Goal: Task Accomplishment & Management: Manage account settings

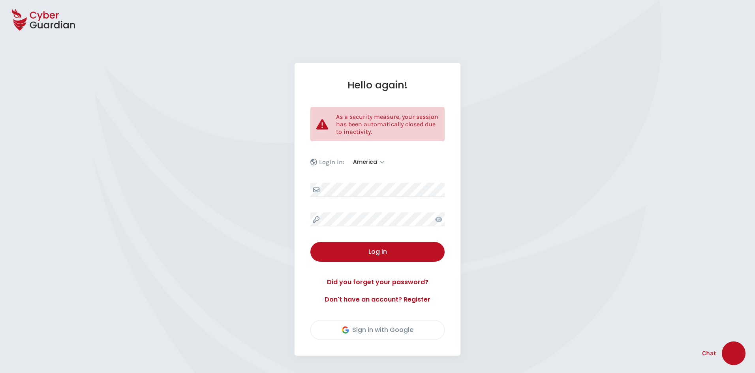
select select "America"
select select "English"
click at [385, 253] on div "Log in" at bounding box center [377, 251] width 122 height 9
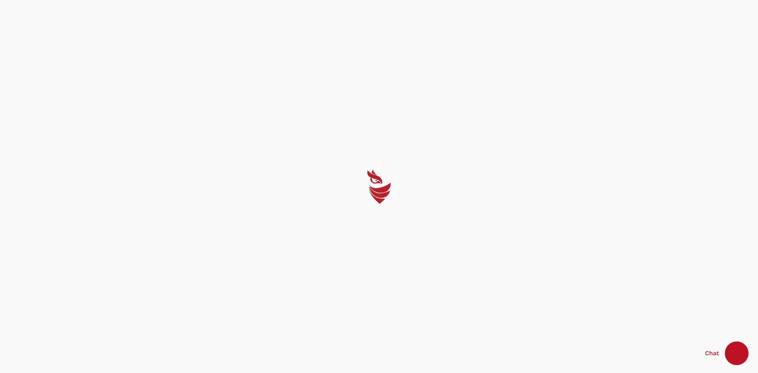
select select "English"
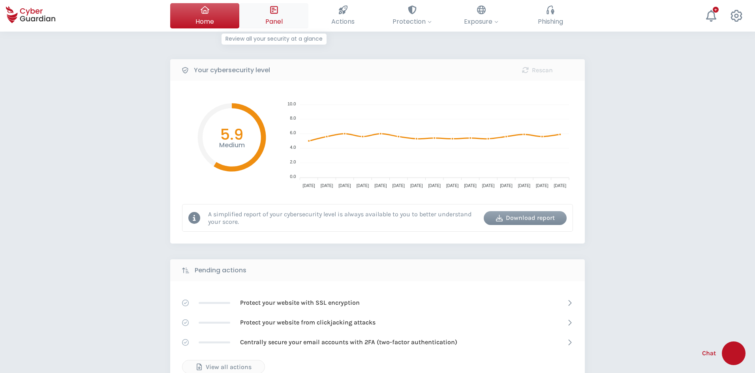
click at [275, 17] on div at bounding box center [274, 9] width 9 height 13
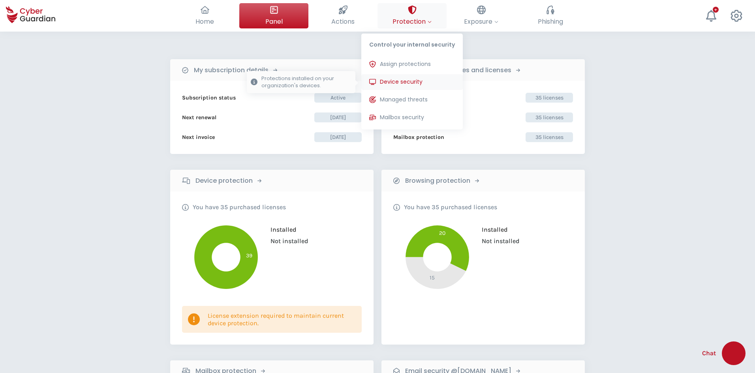
click at [421, 86] on button "Device security Protections installed on your organization's devices." at bounding box center [411, 82] width 101 height 16
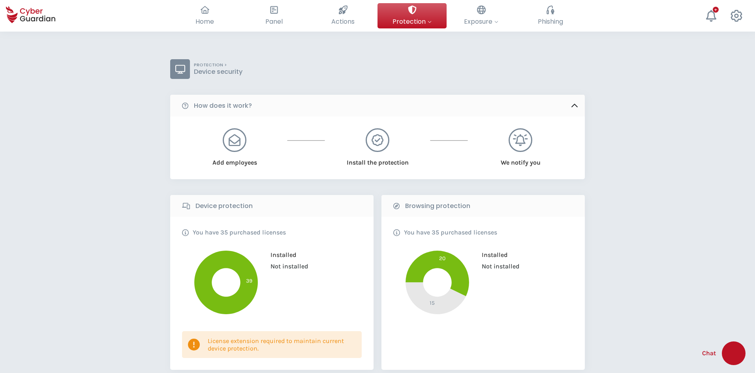
click at [578, 109] on icon at bounding box center [574, 105] width 9 height 9
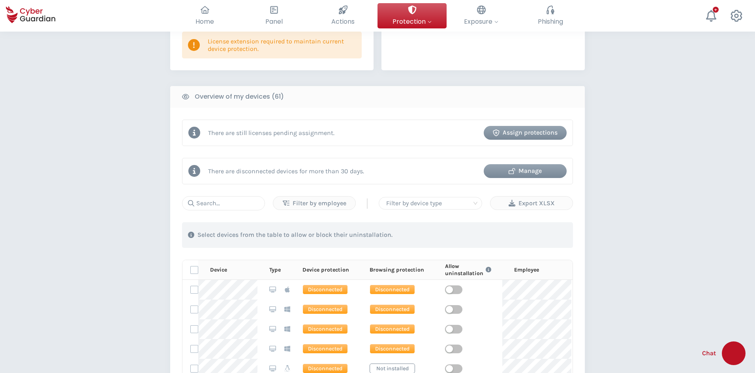
scroll to position [276, 0]
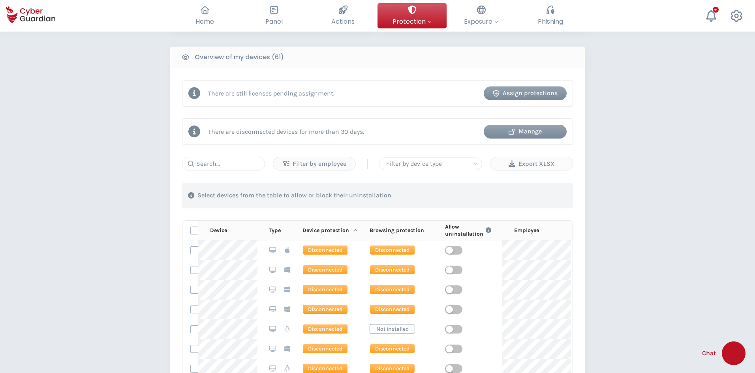
click at [353, 231] on icon at bounding box center [355, 231] width 5 height 6
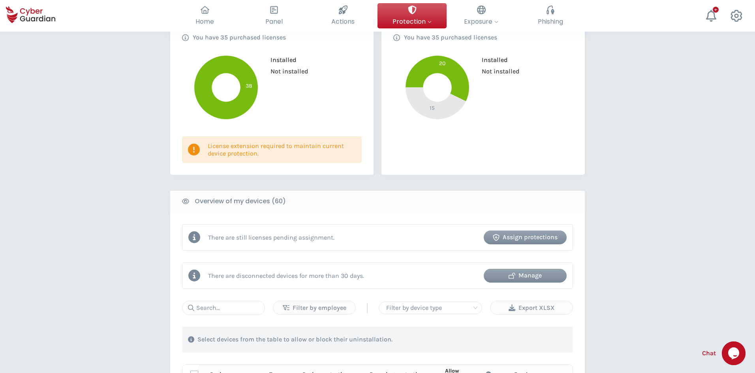
scroll to position [118, 0]
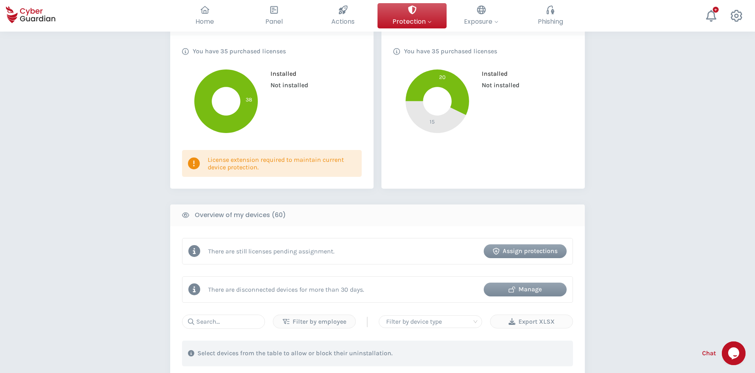
click at [535, 290] on div "Manage" at bounding box center [525, 289] width 71 height 9
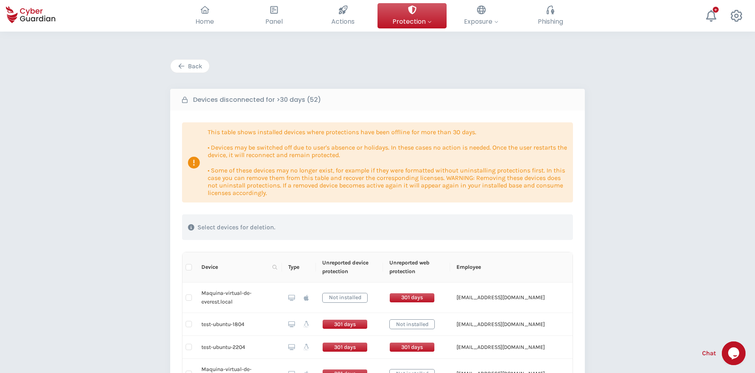
click at [183, 68] on icon "button" at bounding box center [181, 66] width 7 height 7
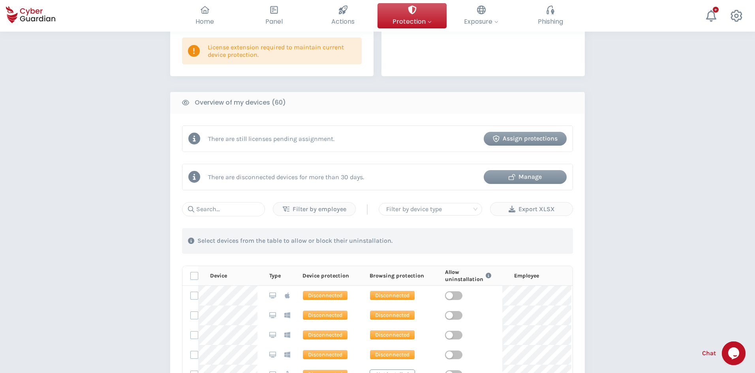
scroll to position [276, 0]
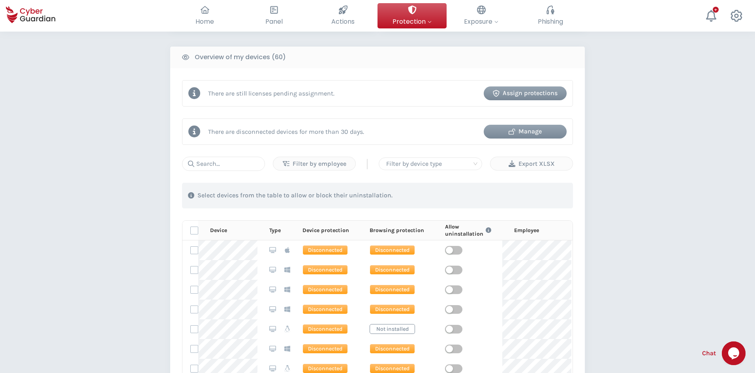
click at [511, 128] on div "Manage" at bounding box center [525, 131] width 71 height 9
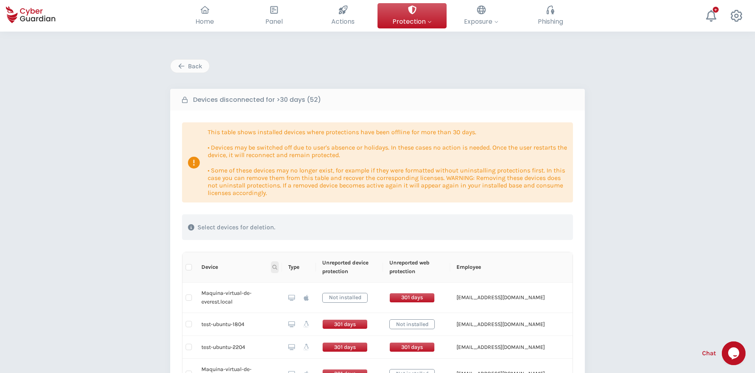
click at [276, 268] on icon at bounding box center [274, 267] width 5 height 5
click at [227, 282] on input "text" at bounding box center [236, 284] width 79 height 13
paste input "C:\Users\abgro\OneDrive\Greenshot\[DATE] 13_26_18.jpg"
type input "C:\Users\abgro\OneDrive\Greenshot\[DATE] 13_26_18.jpg"
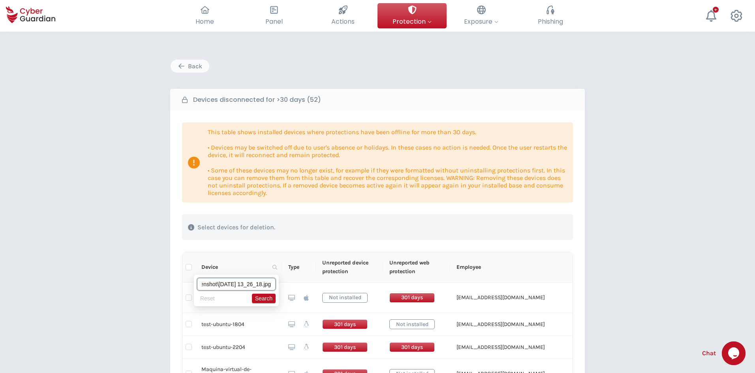
click at [254, 285] on input "C:\Users\abgro\OneDrive\Greenshot\[DATE] 13_26_18.jpg" at bounding box center [236, 284] width 79 height 13
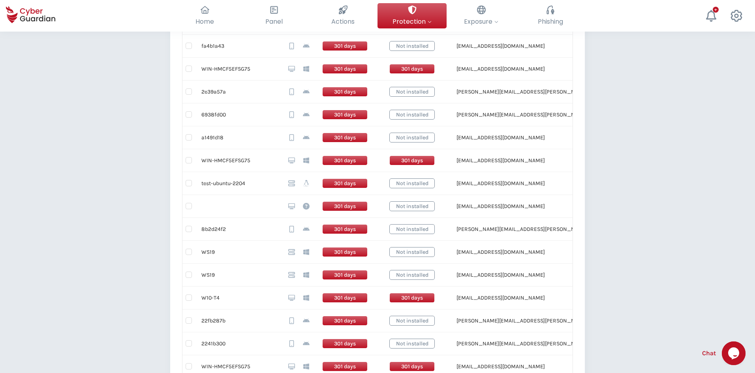
scroll to position [316, 0]
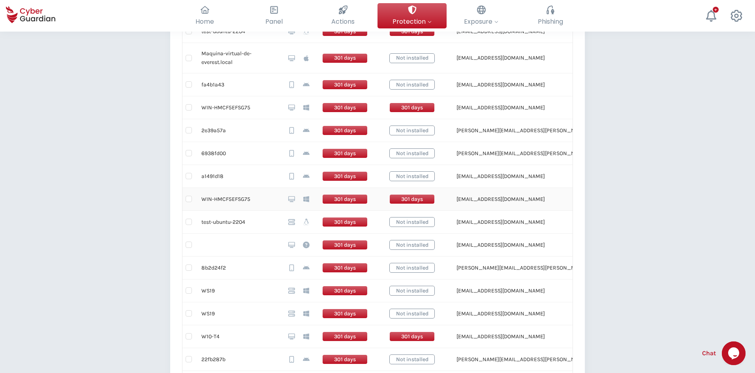
click at [225, 200] on td "WIN-HMCF5EFSG75" at bounding box center [238, 199] width 87 height 23
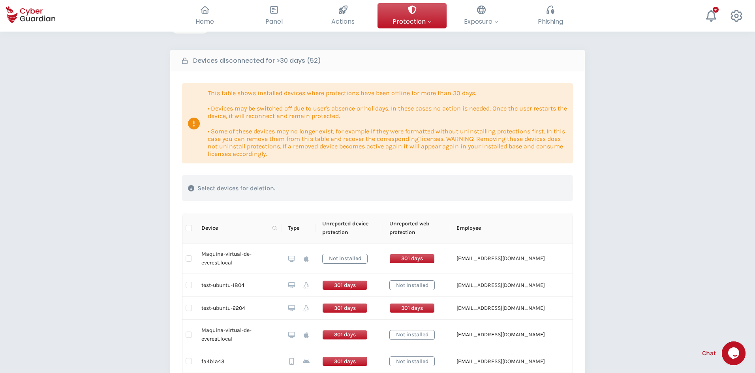
scroll to position [39, 0]
click at [228, 286] on td "test-ubuntu-1804" at bounding box center [238, 285] width 87 height 23
copy tr "test-ubuntu-1804"
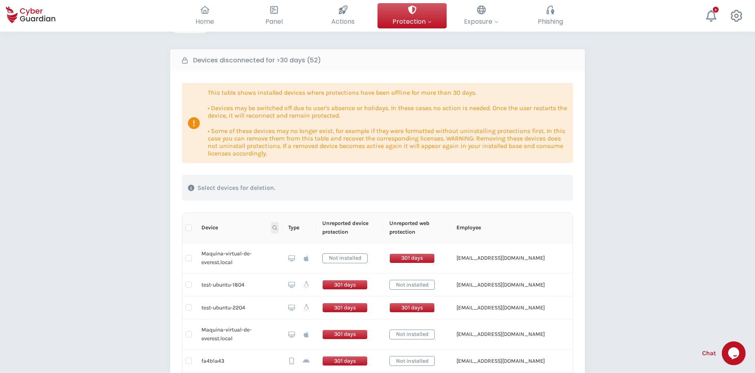
click at [276, 227] on icon at bounding box center [274, 227] width 5 height 5
click at [241, 245] on input "text" at bounding box center [236, 245] width 79 height 13
paste input "test-ubuntu-1804"
click at [265, 263] on span "Search" at bounding box center [263, 259] width 17 height 9
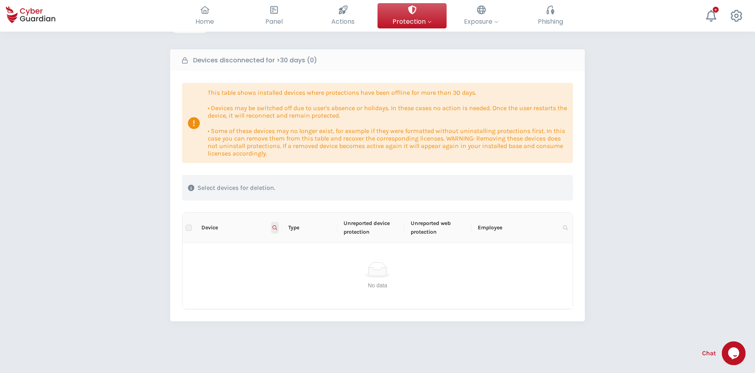
click at [273, 228] on icon at bounding box center [274, 227] width 5 height 5
click at [266, 243] on input "test-ubuntu-1804" at bounding box center [236, 245] width 79 height 13
type input "test-ubuntu-1804"
click at [266, 264] on div "test-ubuntu-1804 Reset Search" at bounding box center [236, 251] width 85 height 32
click at [266, 262] on span "Search" at bounding box center [263, 259] width 17 height 9
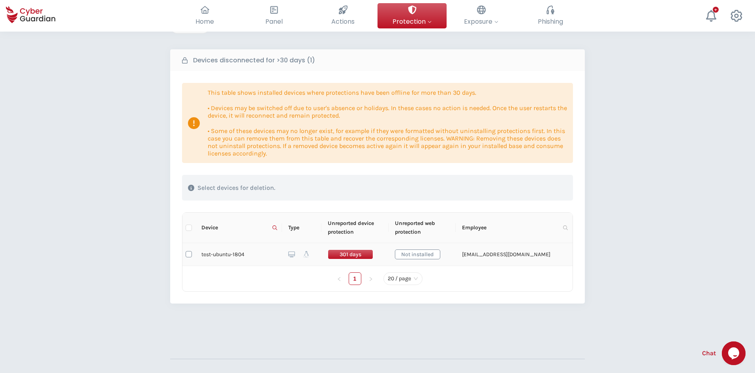
click at [191, 253] on input "checkbox" at bounding box center [189, 254] width 6 height 6
checkbox input "true"
click at [511, 186] on div "Delete devices" at bounding box center [527, 187] width 66 height 9
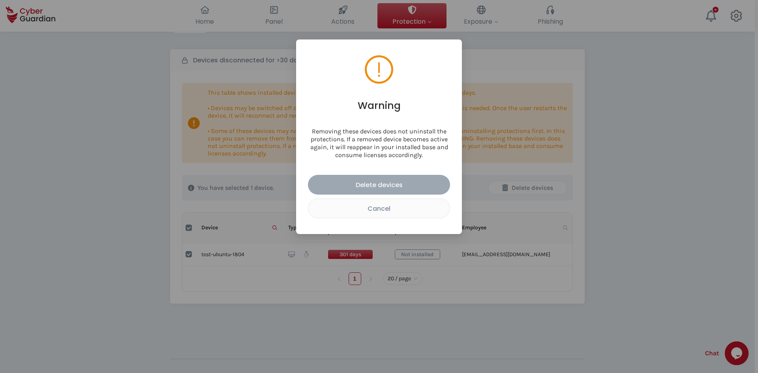
click at [387, 182] on div "Delete devices" at bounding box center [379, 185] width 130 height 10
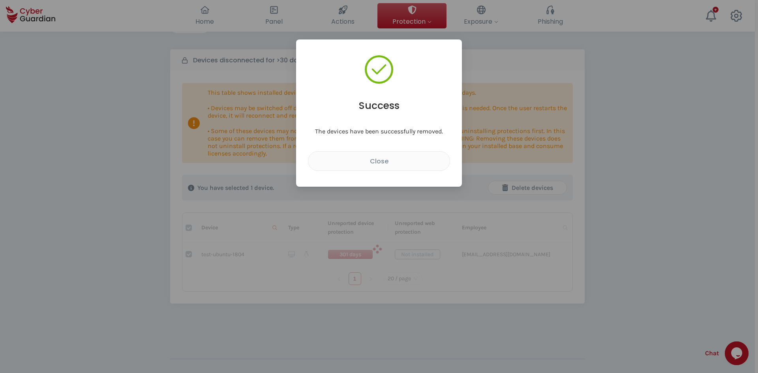
checkbox input "false"
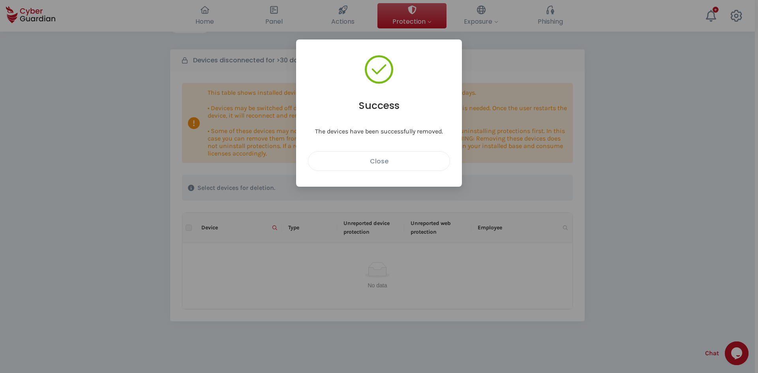
click at [375, 159] on div "Close" at bounding box center [379, 161] width 130 height 10
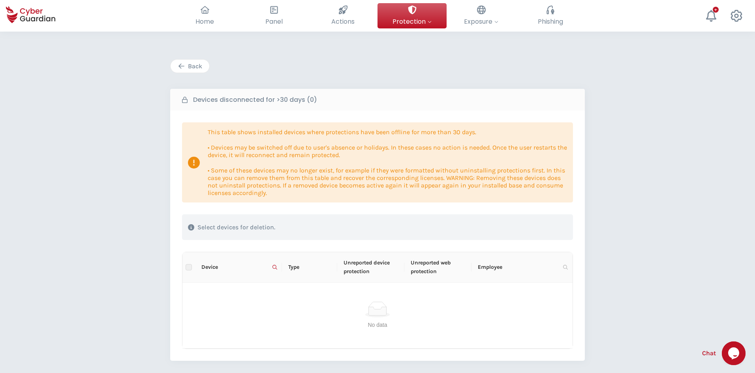
click at [189, 66] on div "Back" at bounding box center [190, 66] width 27 height 9
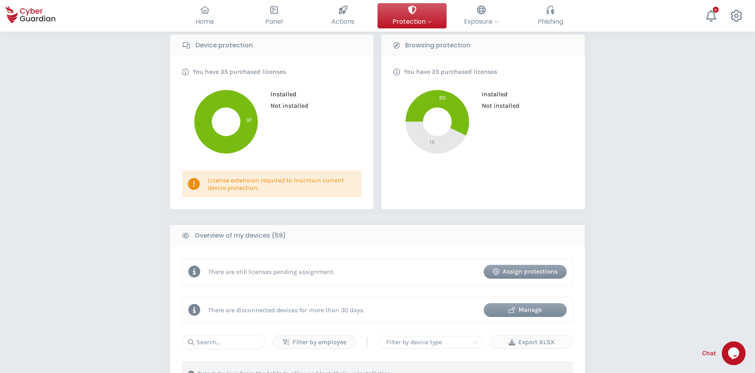
scroll to position [79, 0]
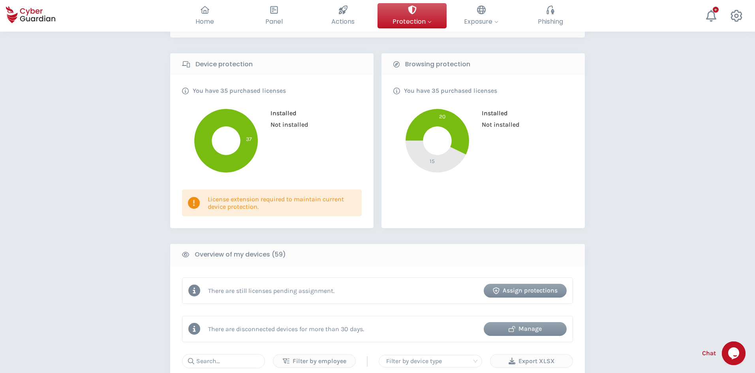
click at [520, 332] on div "Manage" at bounding box center [525, 328] width 71 height 9
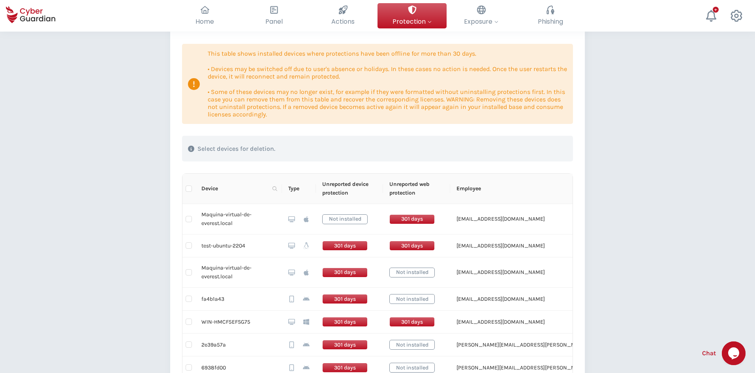
scroll to position [79, 0]
click at [189, 342] on input "checkbox" at bounding box center [189, 344] width 6 height 6
checkbox input "true"
click at [190, 246] on input "checkbox" at bounding box center [189, 245] width 6 height 6
checkbox input "true"
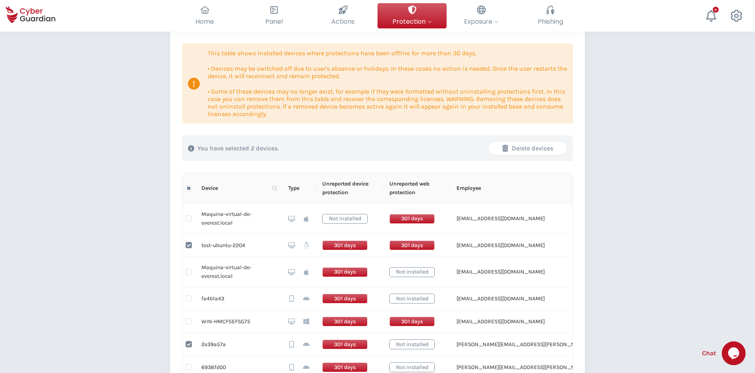
click at [526, 148] on div "Delete devices" at bounding box center [527, 148] width 66 height 9
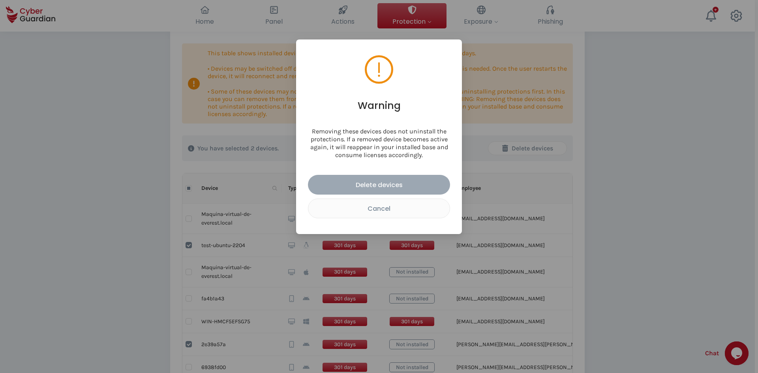
click at [414, 185] on div "Delete devices" at bounding box center [379, 185] width 130 height 10
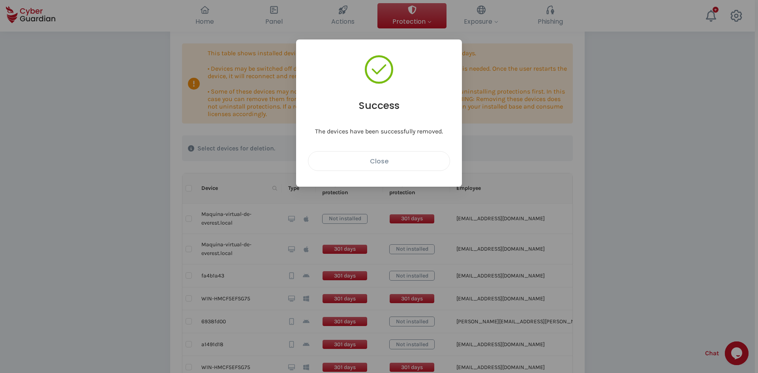
click at [383, 159] on div "Close" at bounding box center [379, 161] width 130 height 10
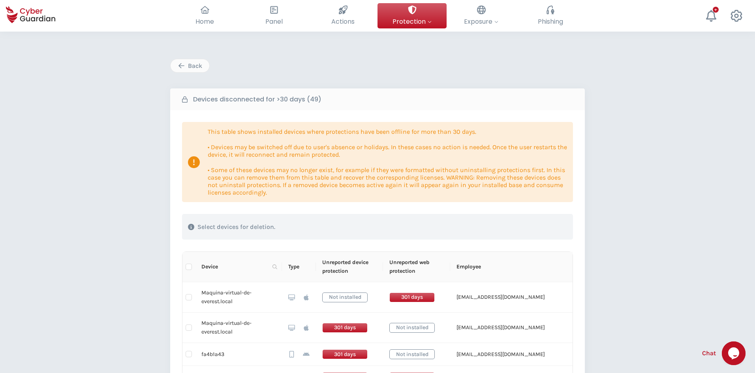
scroll to position [0, 0]
click at [184, 66] on icon "button" at bounding box center [181, 66] width 7 height 7
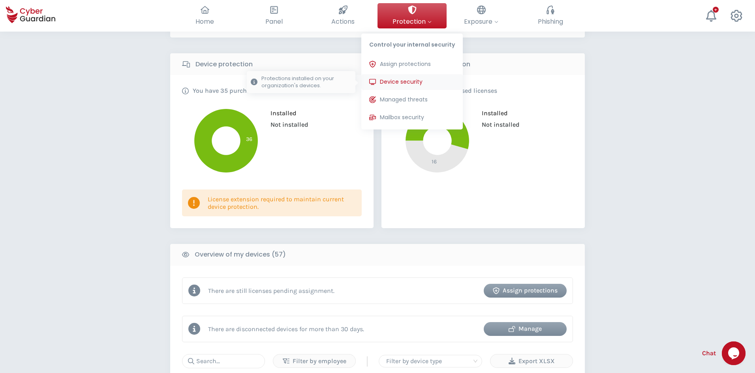
click at [409, 83] on span "Device security" at bounding box center [401, 82] width 43 height 8
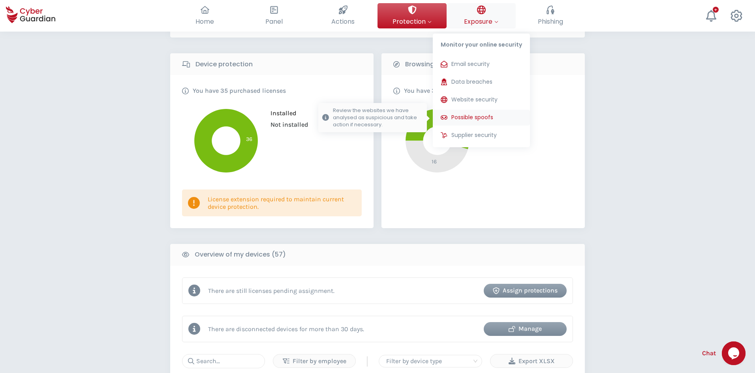
click at [488, 118] on span "Possible spoofs" at bounding box center [472, 117] width 42 height 8
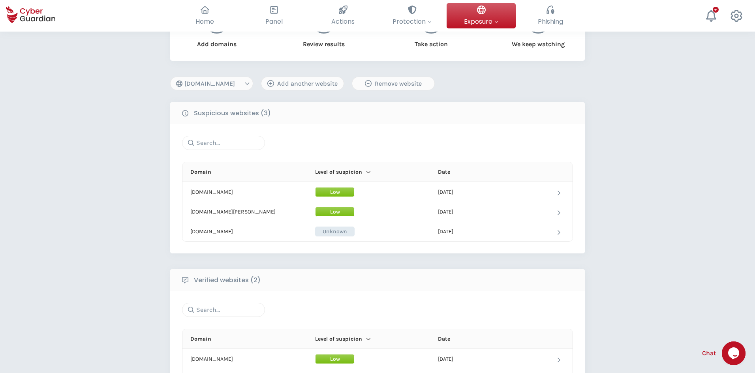
scroll to position [79, 0]
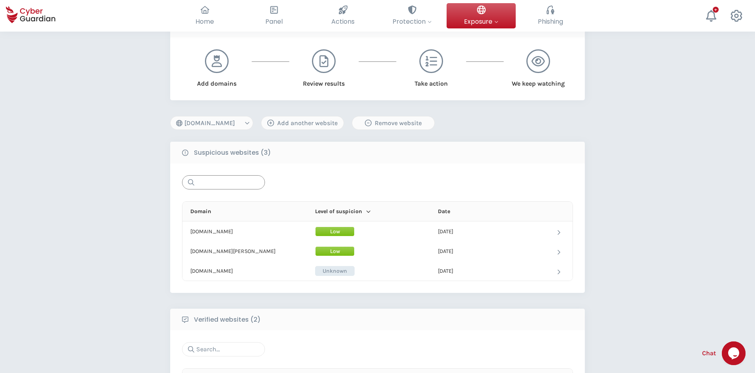
click at [223, 180] on input "text" at bounding box center [223, 182] width 83 height 14
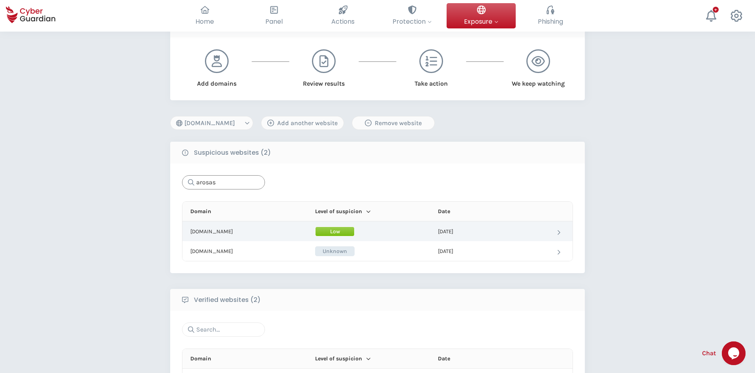
type input "arosas"
click at [225, 231] on td "[DOMAIN_NAME]" at bounding box center [242, 232] width 121 height 20
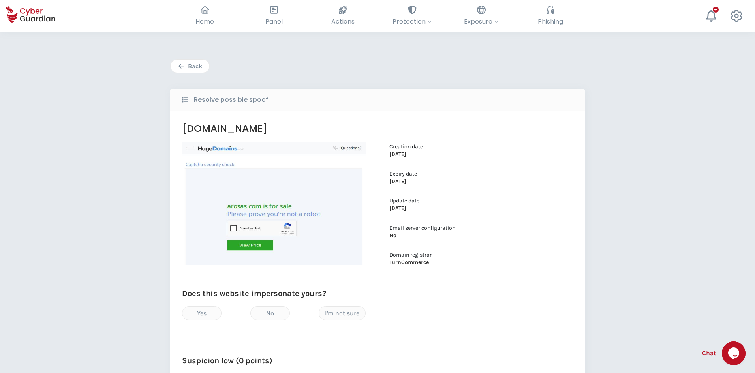
click at [176, 65] on button "Back" at bounding box center [189, 66] width 39 height 14
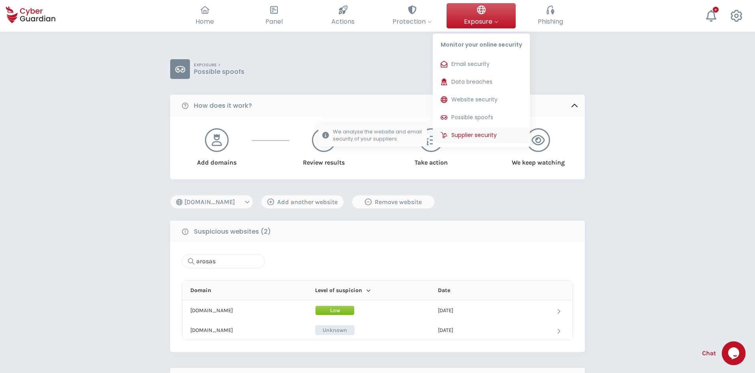
click at [493, 133] on span "Supplier security" at bounding box center [473, 135] width 45 height 8
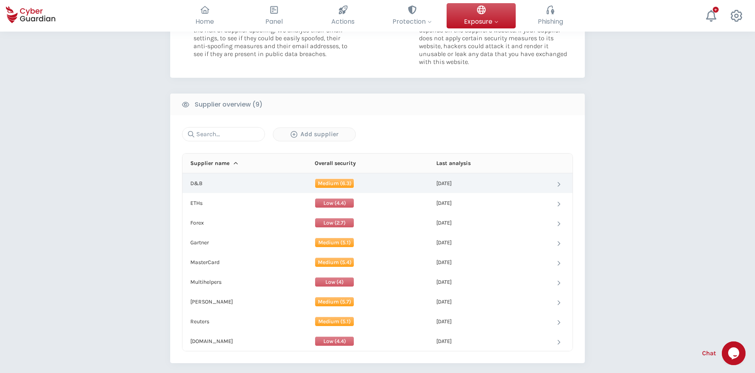
scroll to position [237, 0]
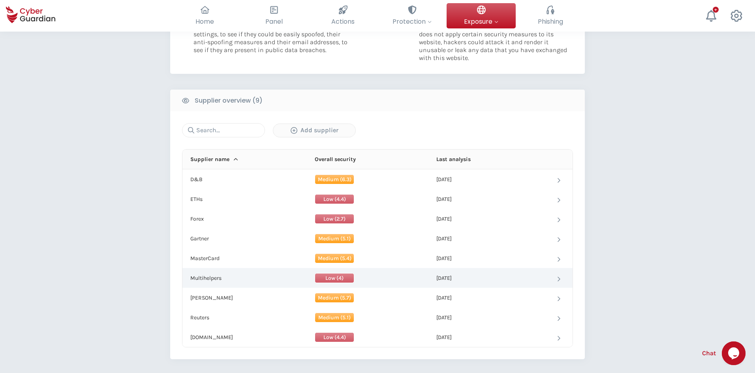
click at [215, 274] on td "Multihelpers" at bounding box center [242, 278] width 120 height 20
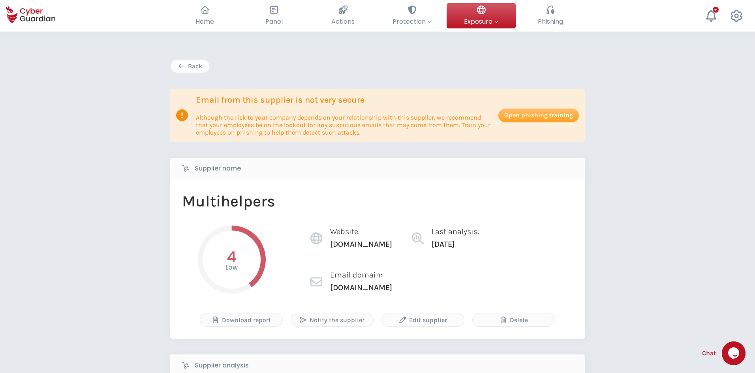
click at [202, 65] on div "Back" at bounding box center [190, 66] width 27 height 9
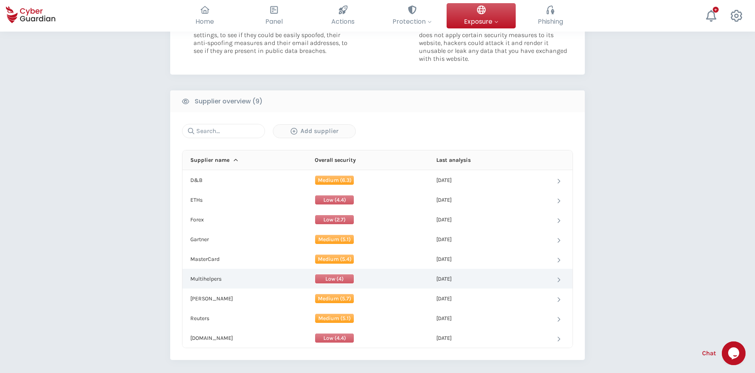
scroll to position [237, 0]
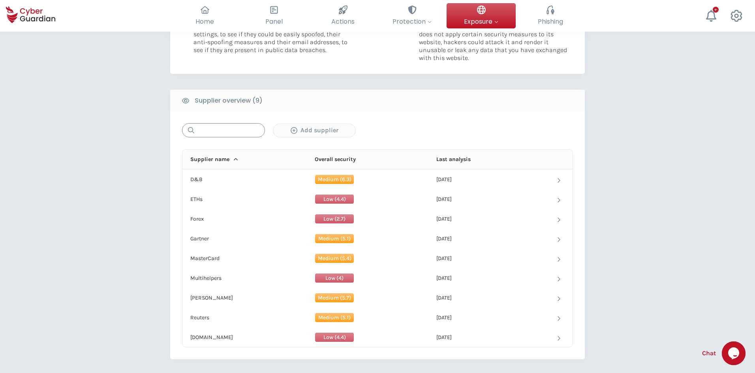
click at [221, 130] on input "text" at bounding box center [223, 130] width 83 height 14
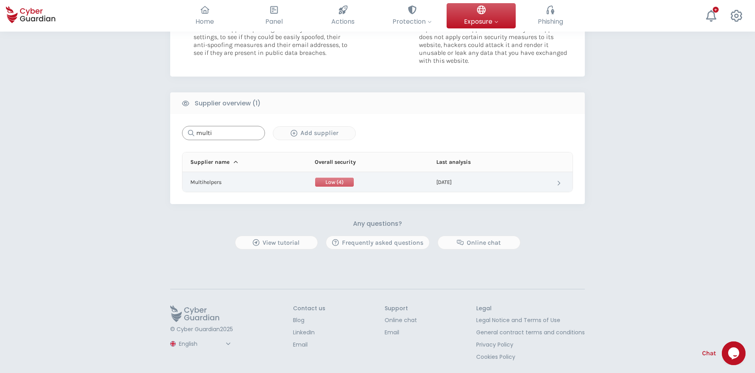
type input "multi"
click at [240, 177] on td "Multihelpers" at bounding box center [242, 182] width 120 height 20
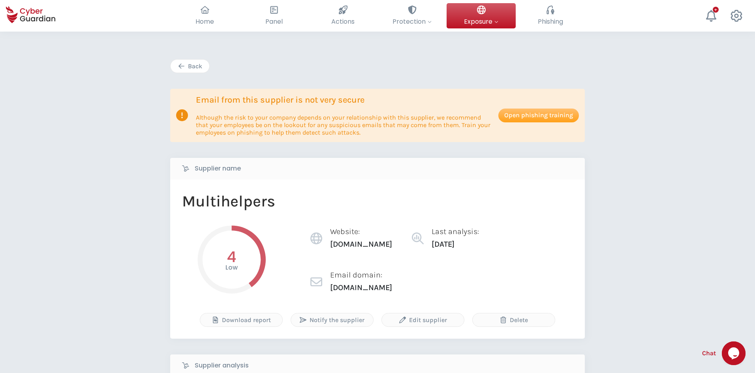
click at [188, 70] on div "Back" at bounding box center [190, 66] width 27 height 9
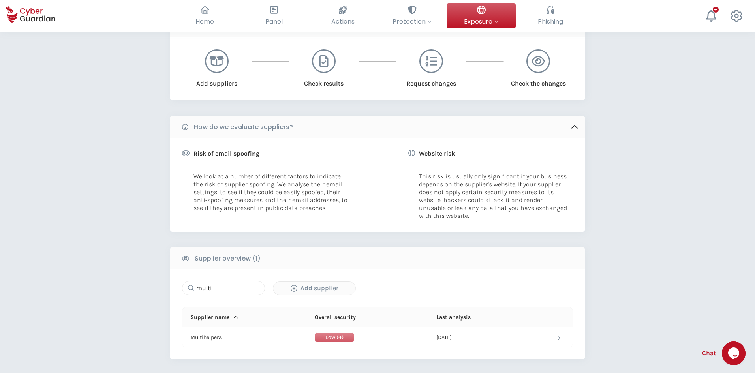
scroll to position [118, 0]
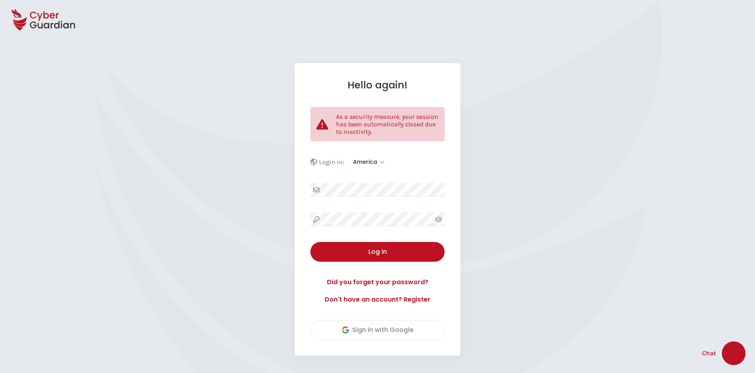
select select "America"
select select "English"
